Goal: Communication & Community: Answer question/provide support

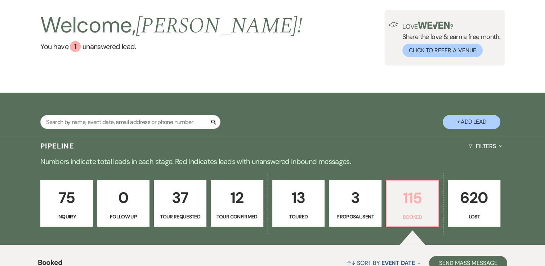
click at [421, 197] on p "115" at bounding box center [412, 198] width 43 height 24
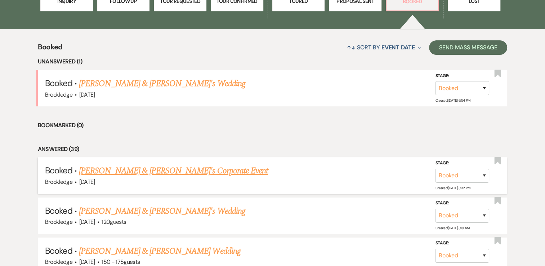
scroll to position [252, 0]
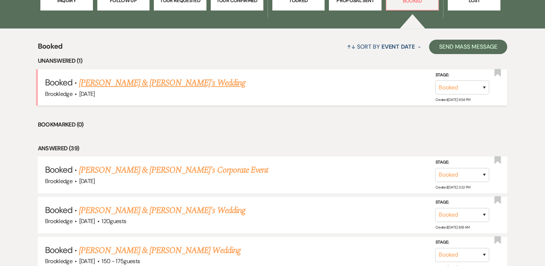
click at [143, 84] on link "Kristin & Jeff's Wedding" at bounding box center [162, 82] width 166 height 13
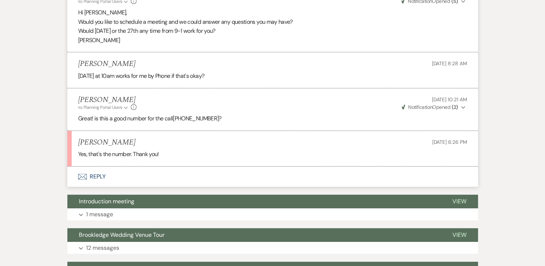
scroll to position [295, 0]
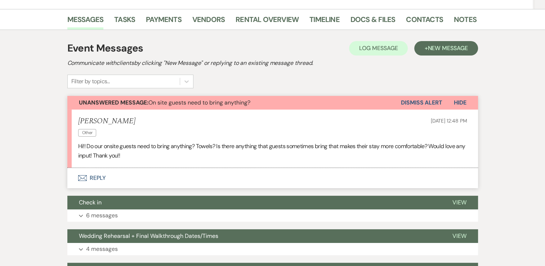
click at [99, 180] on button "Envelope Reply" at bounding box center [272, 178] width 411 height 20
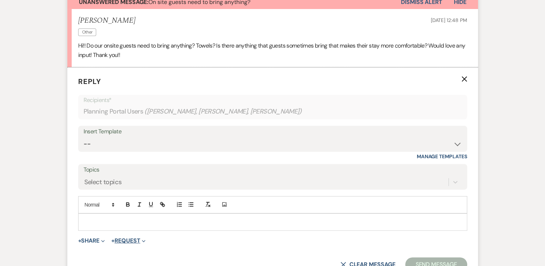
scroll to position [254, 0]
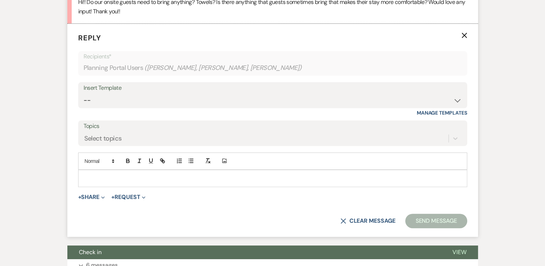
click at [146, 178] on p at bounding box center [273, 178] width 378 height 8
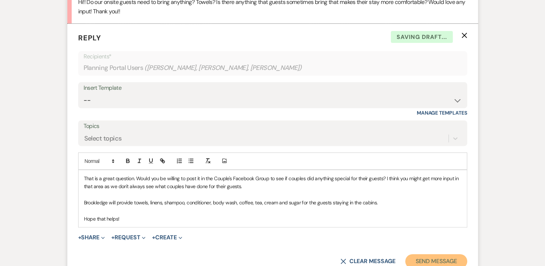
click at [433, 258] on button "Send Message" at bounding box center [436, 261] width 62 height 14
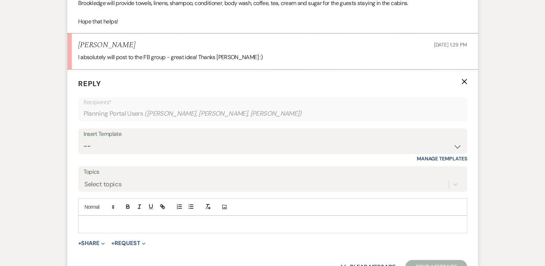
scroll to position [353, 0]
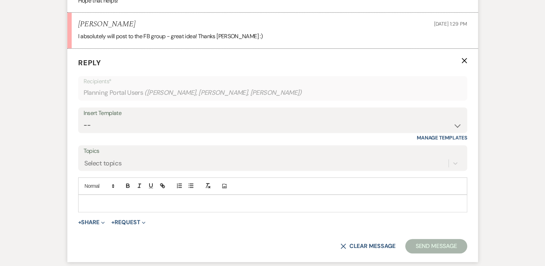
click at [151, 205] on p at bounding box center [273, 203] width 378 height 8
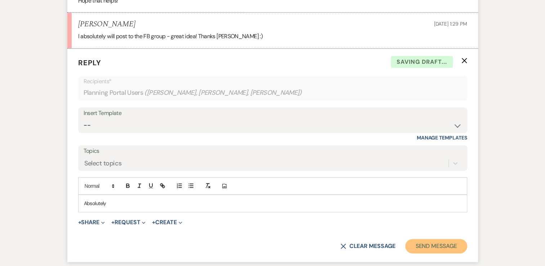
click at [441, 242] on button "Send Message" at bounding box center [436, 246] width 62 height 14
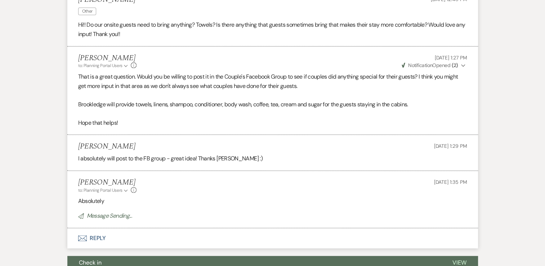
scroll to position [0, 0]
